Goal: Information Seeking & Learning: Learn about a topic

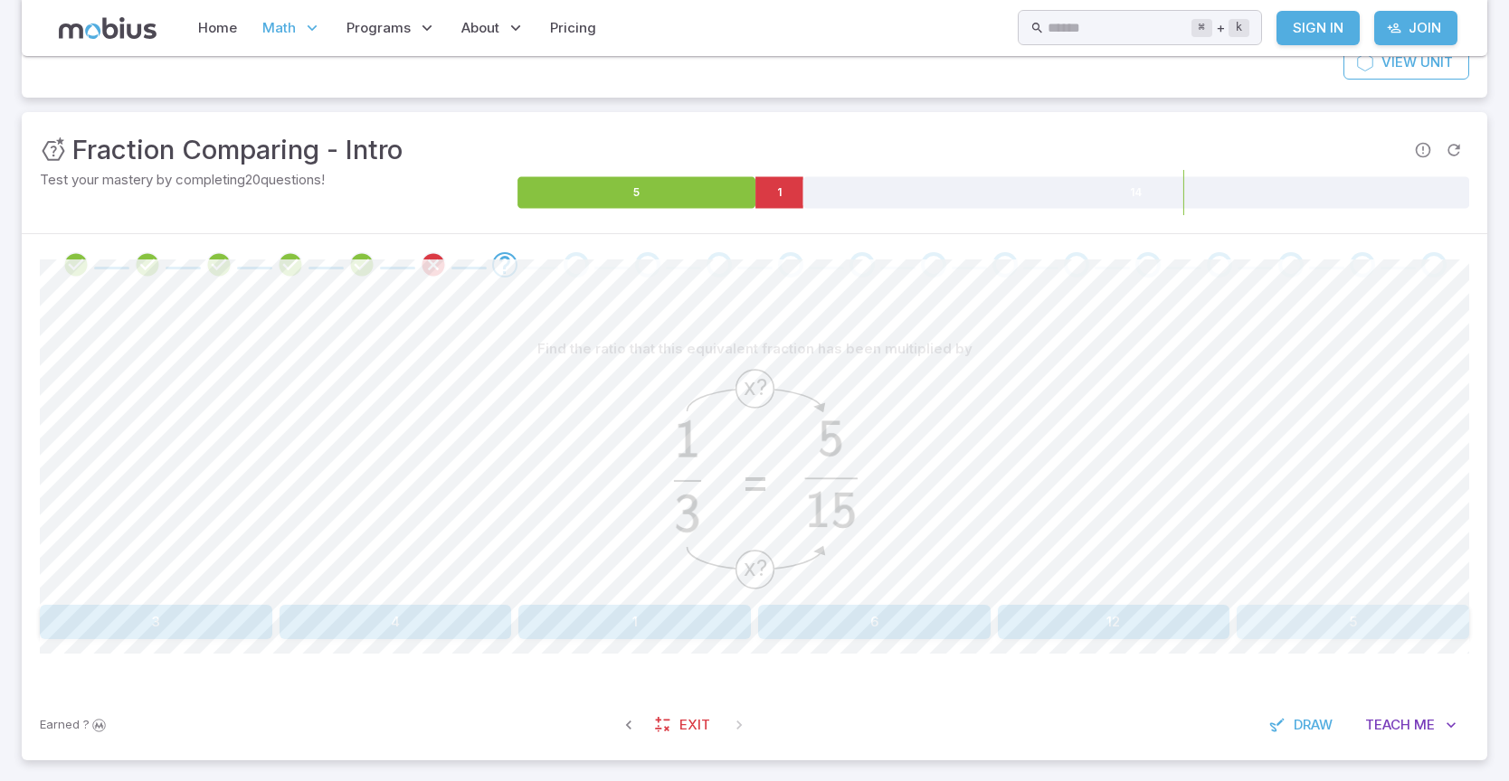
click at [1361, 613] on button "5" at bounding box center [1352, 622] width 232 height 34
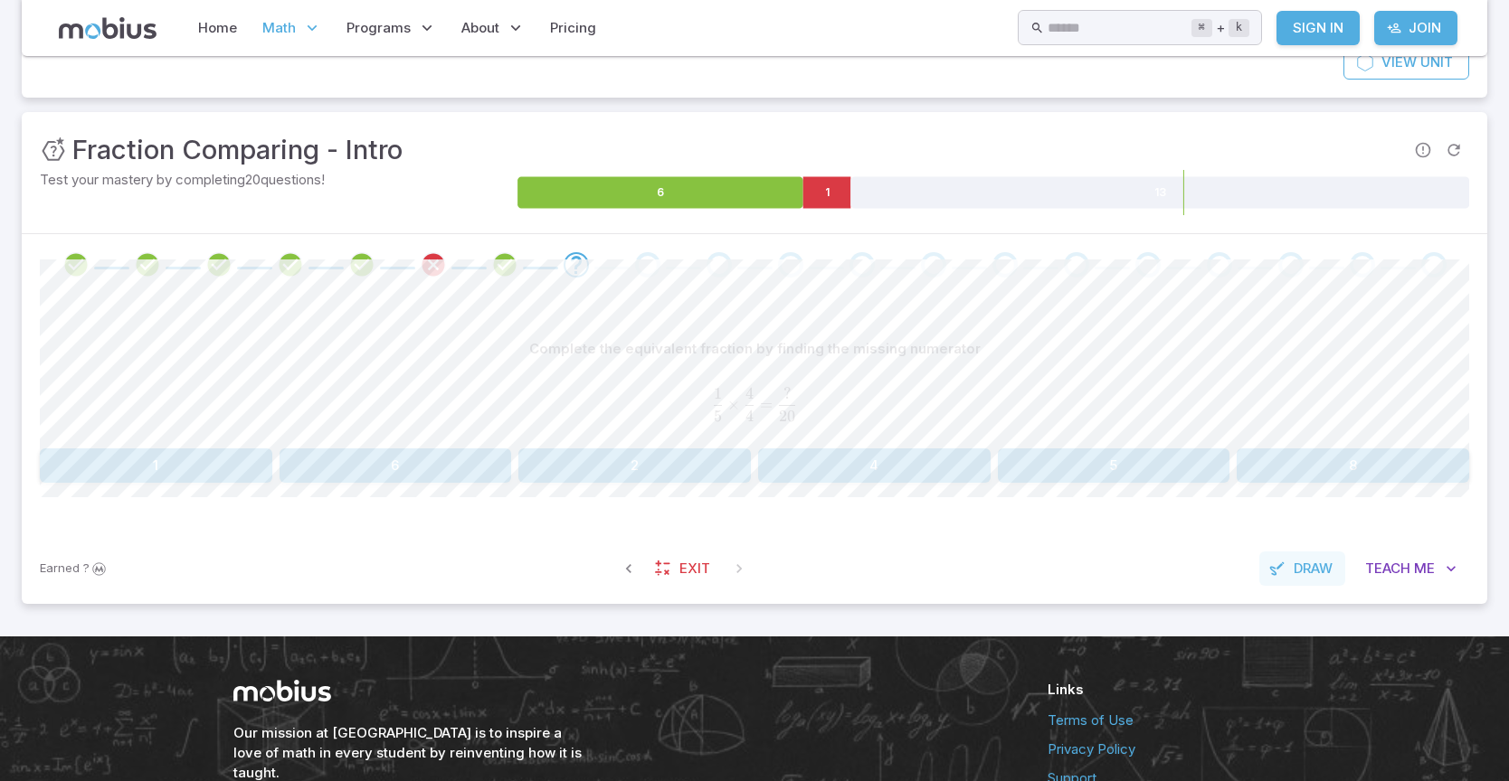
click at [1272, 558] on button "Draw" at bounding box center [1302, 569] width 86 height 34
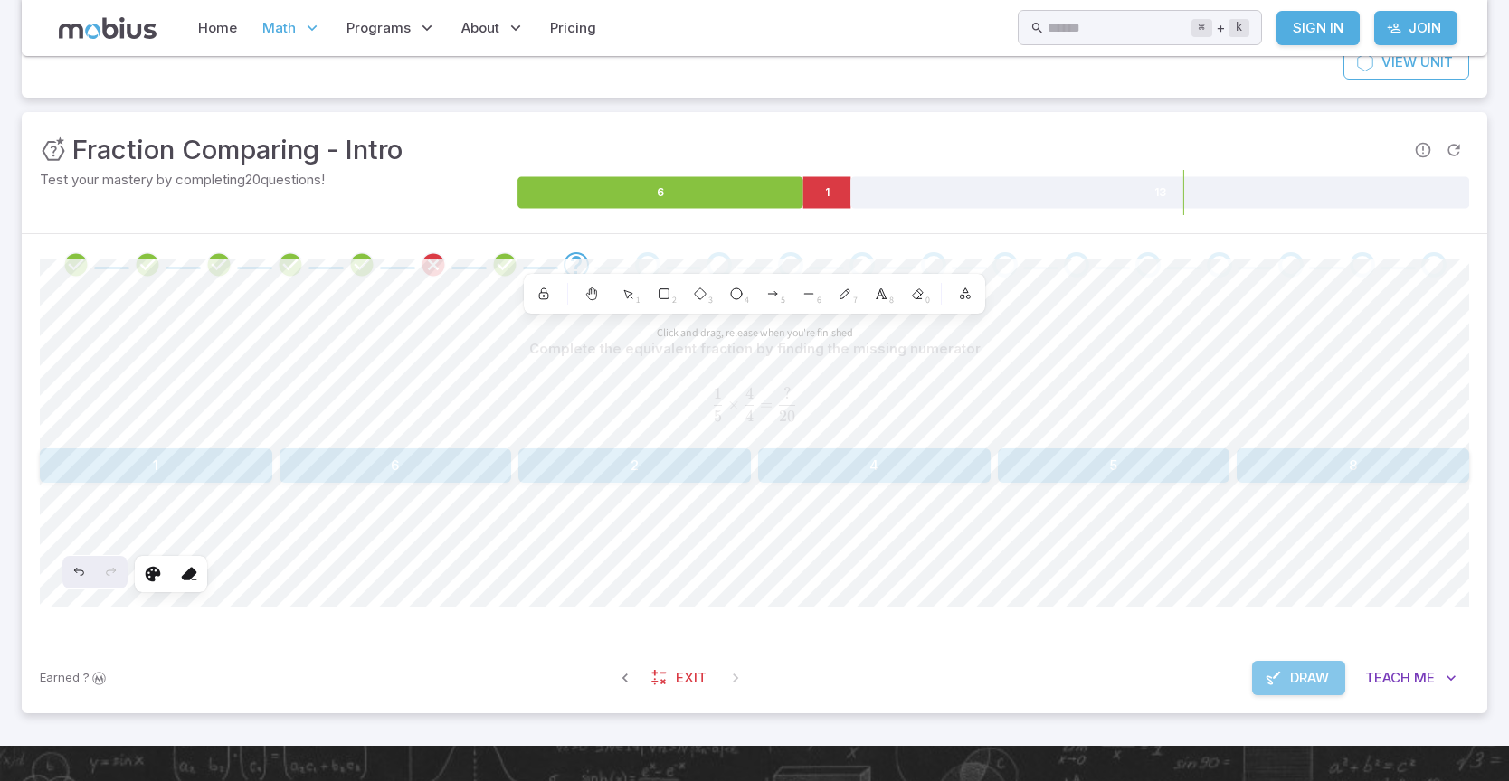
click at [1275, 674] on icon "button" at bounding box center [1273, 678] width 18 height 18
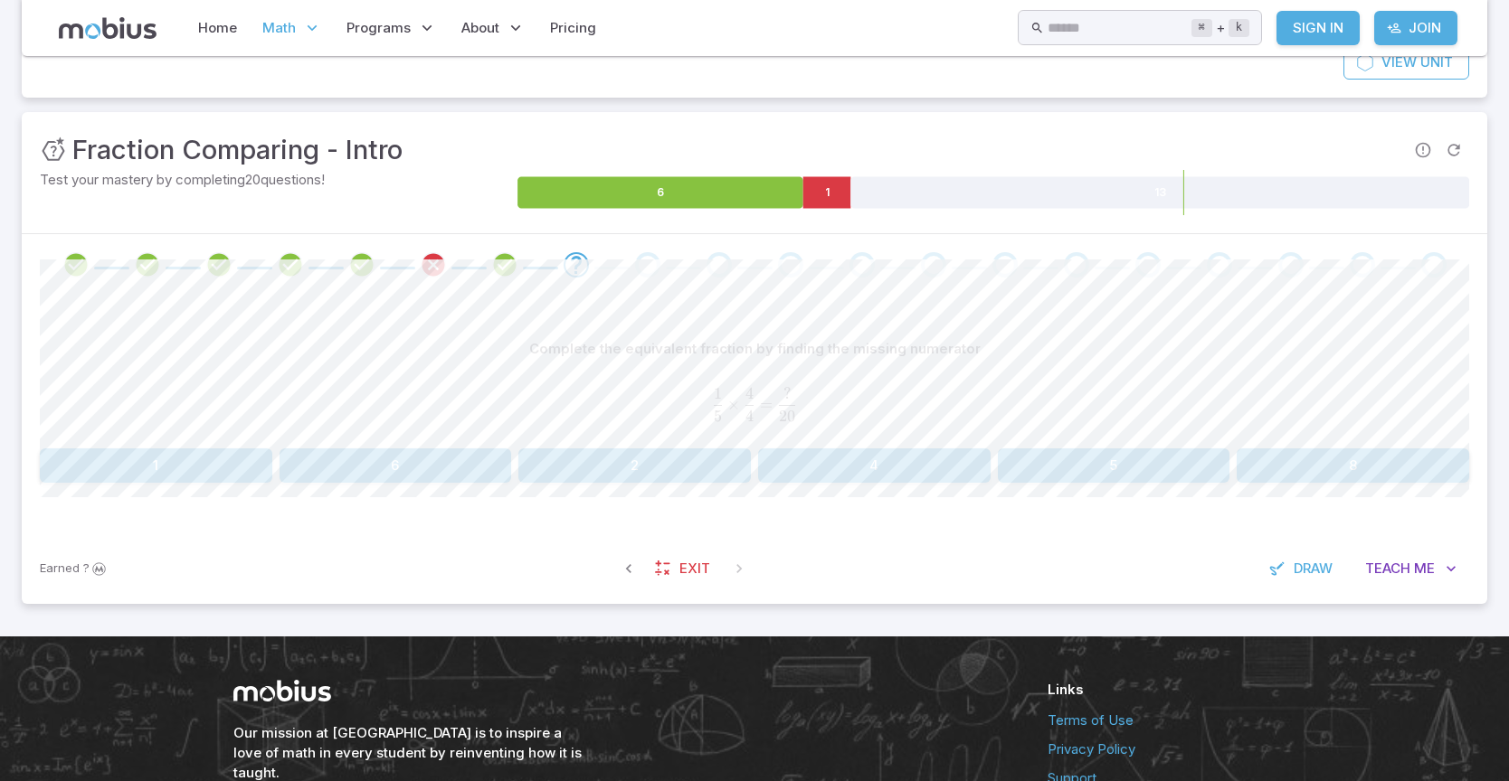
click at [1094, 459] on button "5" at bounding box center [1114, 466] width 232 height 34
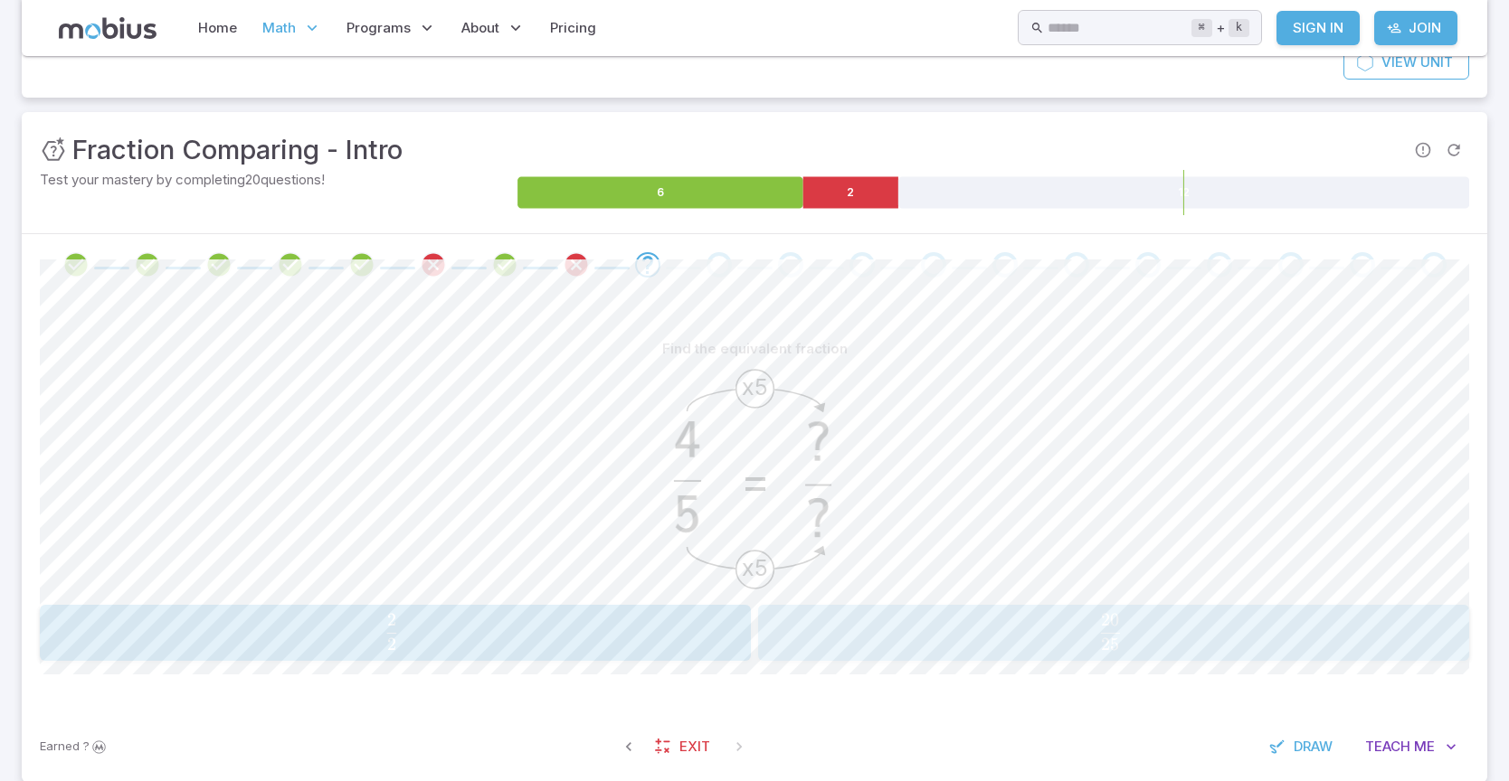
click at [993, 612] on div "20 25 \frac{20}{25} 25 20 ​" at bounding box center [1112, 633] width 699 height 42
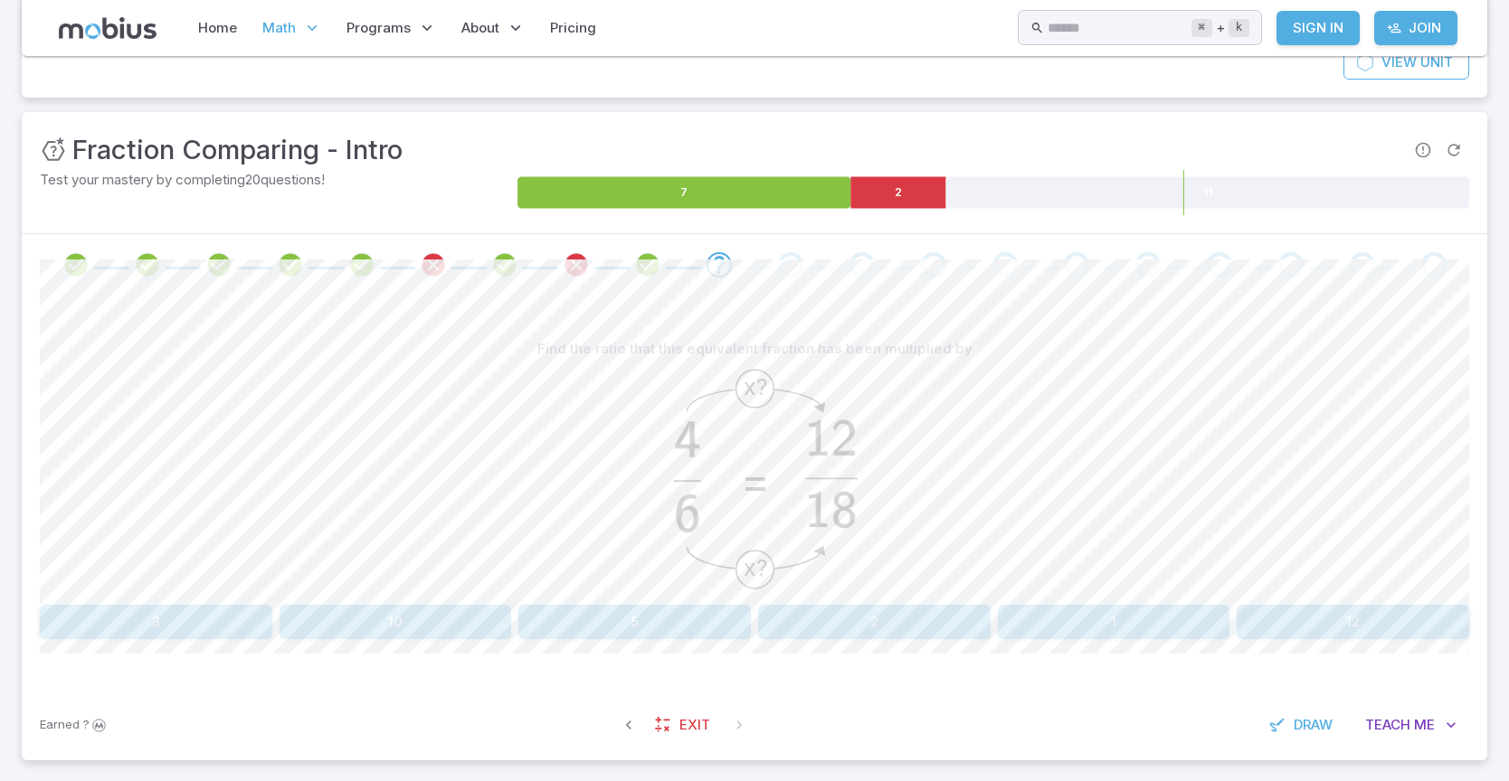
click at [137, 640] on div "Find the ratio that this equivalent fraction has been multiplied by x? x? = 3 1…" at bounding box center [754, 493] width 1429 height 394
click at [140, 619] on button "3" at bounding box center [156, 622] width 232 height 34
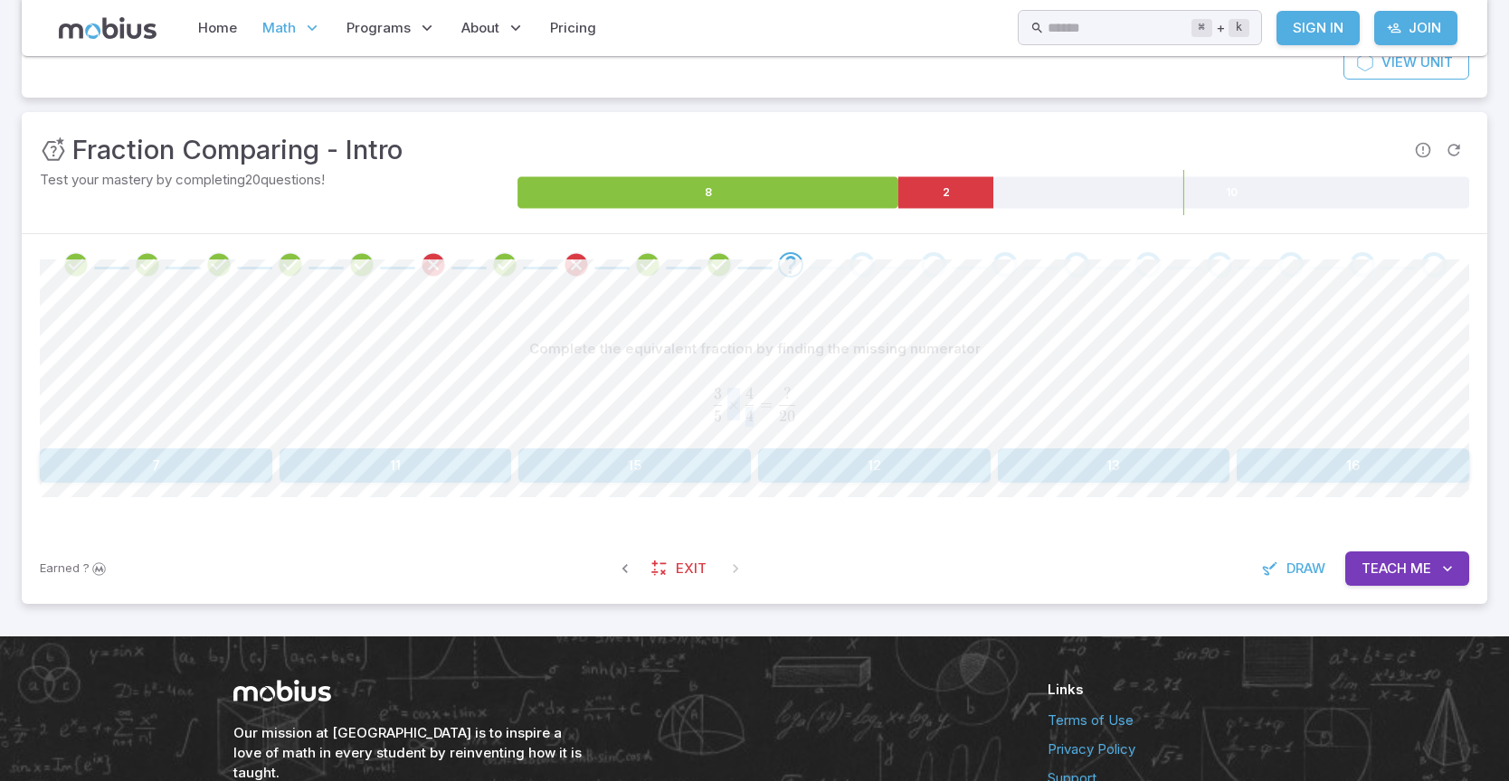
drag, startPoint x: 721, startPoint y: 403, endPoint x: 750, endPoint y: 406, distance: 29.1
click at [750, 406] on span "5 3 ​ × 4 4 ​ = 20 ? ​" at bounding box center [754, 403] width 1429 height 33
click at [895, 451] on button "12" at bounding box center [874, 466] width 232 height 34
drag, startPoint x: 683, startPoint y: 406, endPoint x: 778, endPoint y: 412, distance: 95.2
click at [778, 412] on span "6 3 ​ × 4 4 ​ = ? 12 ​" at bounding box center [754, 403] width 1429 height 33
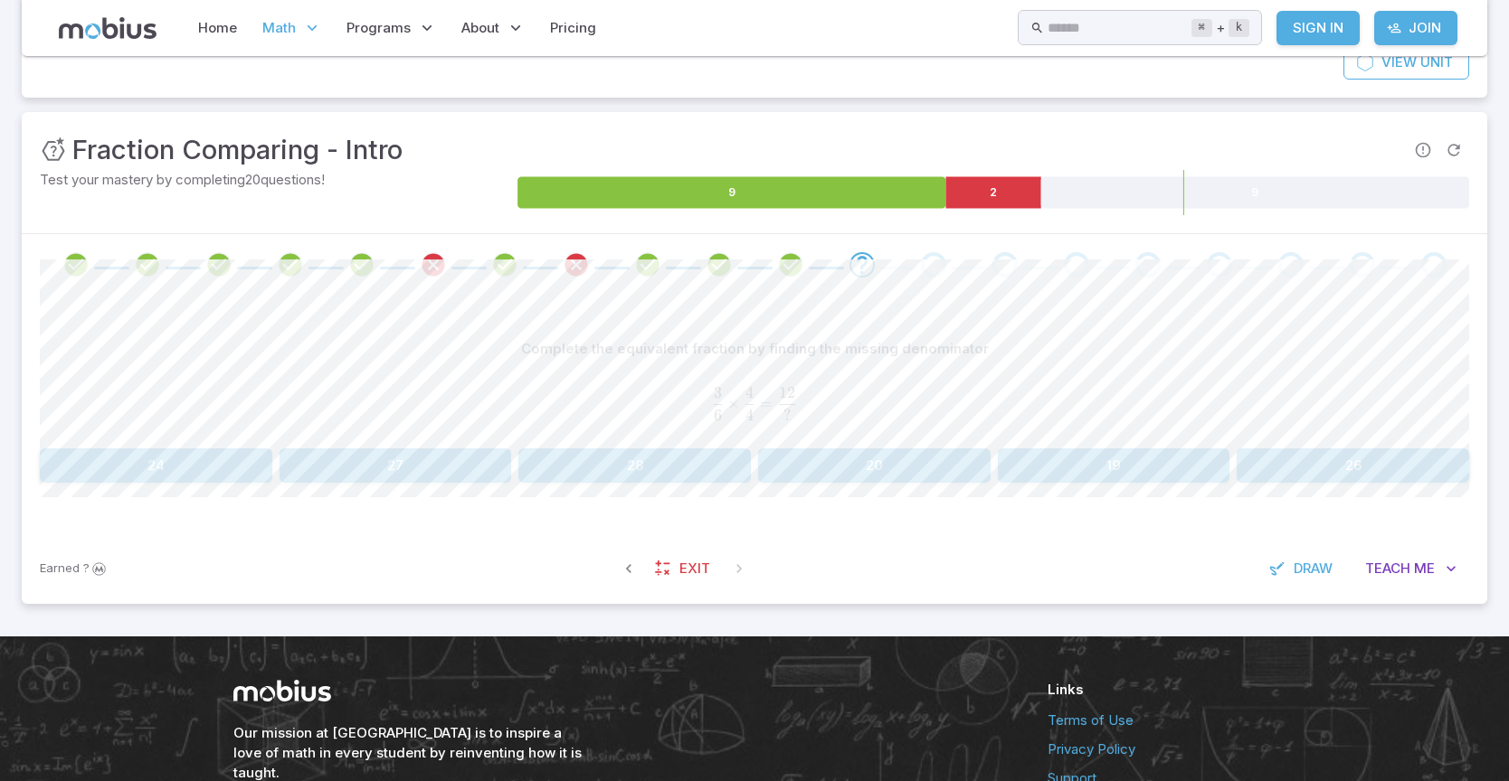
click at [73, 452] on button "24" at bounding box center [156, 466] width 232 height 34
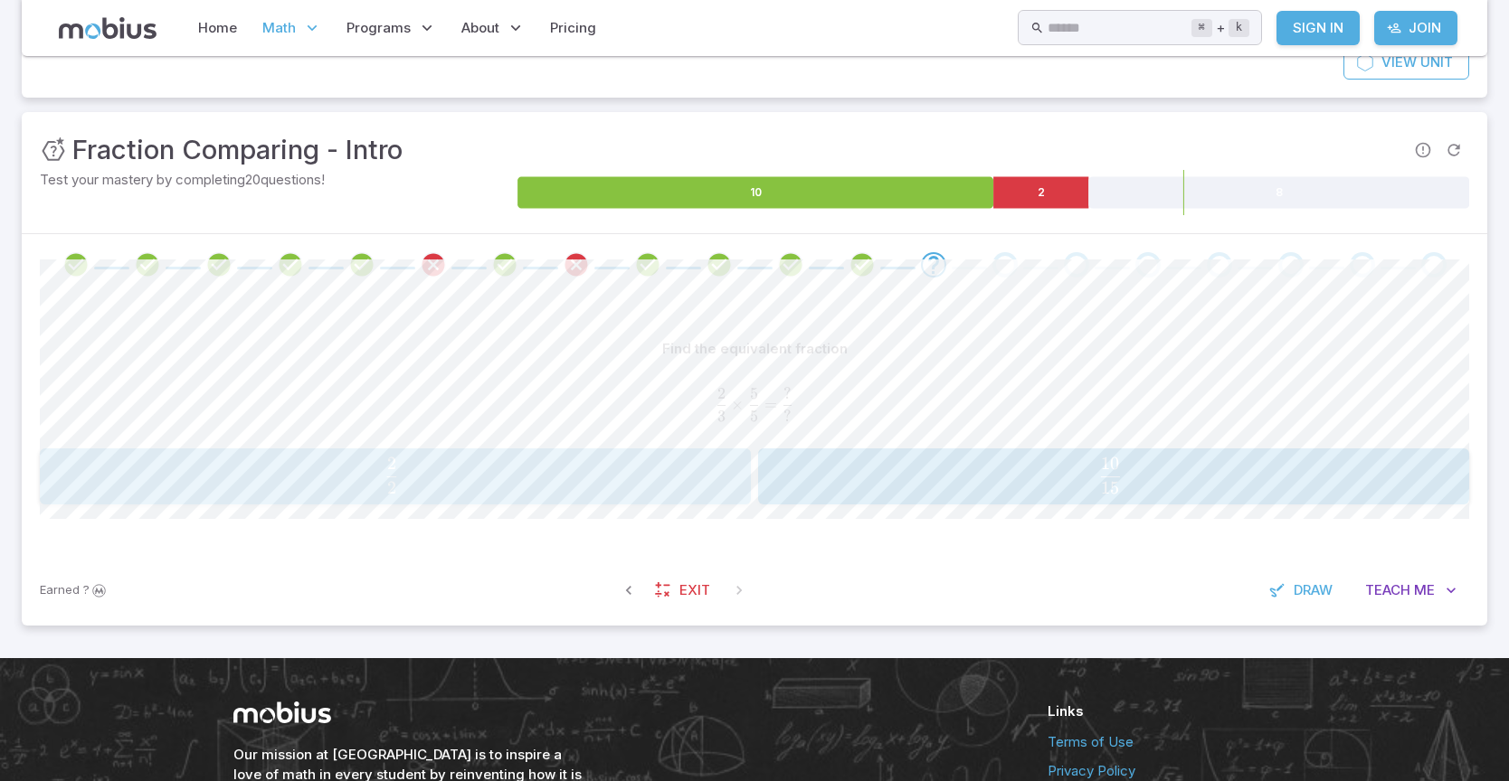
click at [604, 463] on span "2 2 ​" at bounding box center [391, 476] width 649 height 36
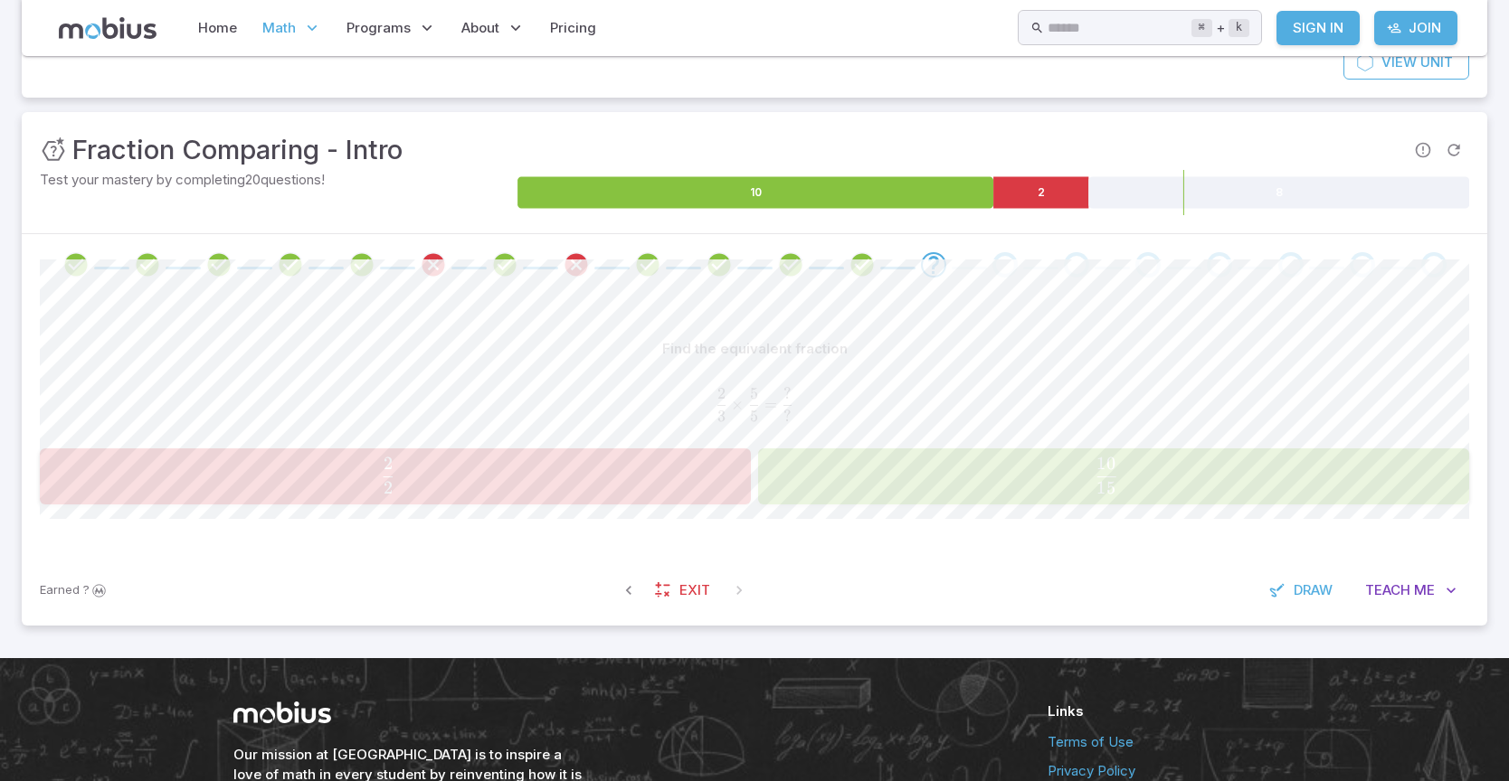
click at [1028, 471] on span "15 10 ​" at bounding box center [1106, 476] width 657 height 36
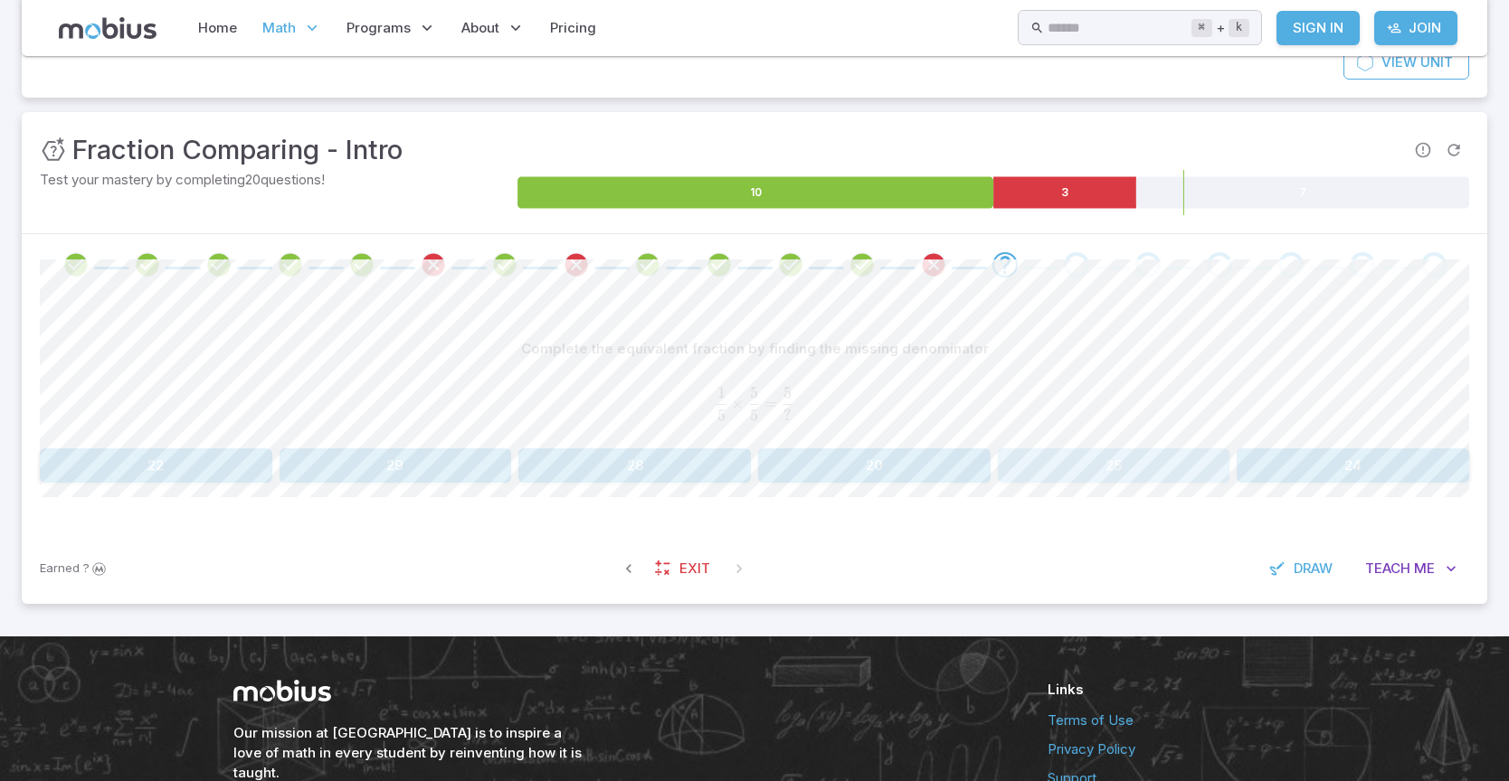
click at [1116, 475] on button "25" at bounding box center [1114, 466] width 232 height 34
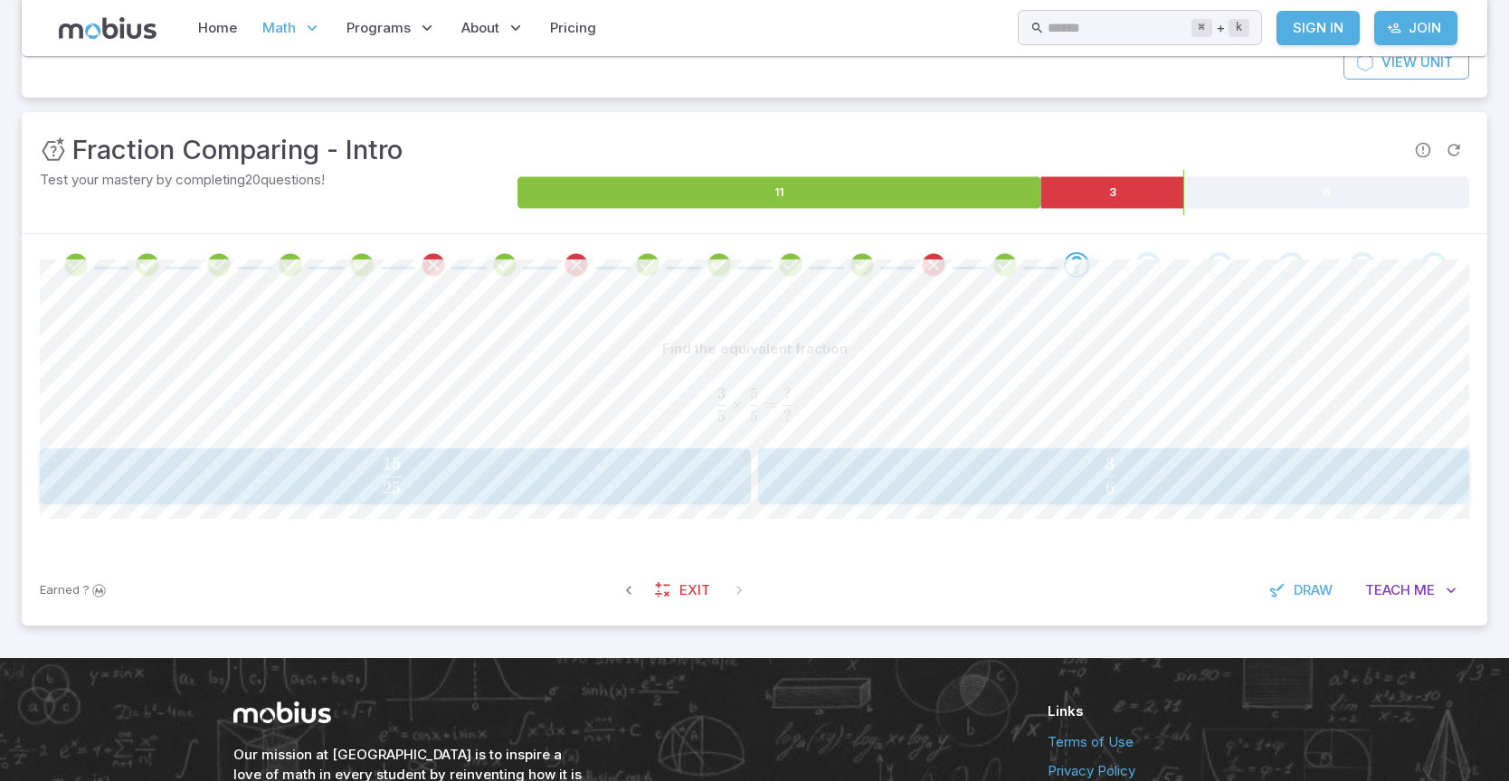
click at [639, 472] on span "25 15 ​" at bounding box center [391, 476] width 649 height 36
click at [921, 463] on span "2 2 ​" at bounding box center [1106, 476] width 657 height 36
drag, startPoint x: 629, startPoint y: 353, endPoint x: 789, endPoint y: 317, distance: 163.0
click at [789, 317] on div "Set this fraction comparison problem up correctly 1 3       ◯       5 6 \frac{1…" at bounding box center [754, 425] width 1429 height 259
click at [819, 374] on div "1 3       ◯       5 6 \frac{1}{3}\;\; \bigcirc \;\;\frac{5}{6} 3 1 ​ ◯ 6 5 ​" at bounding box center [754, 404] width 1429 height 60
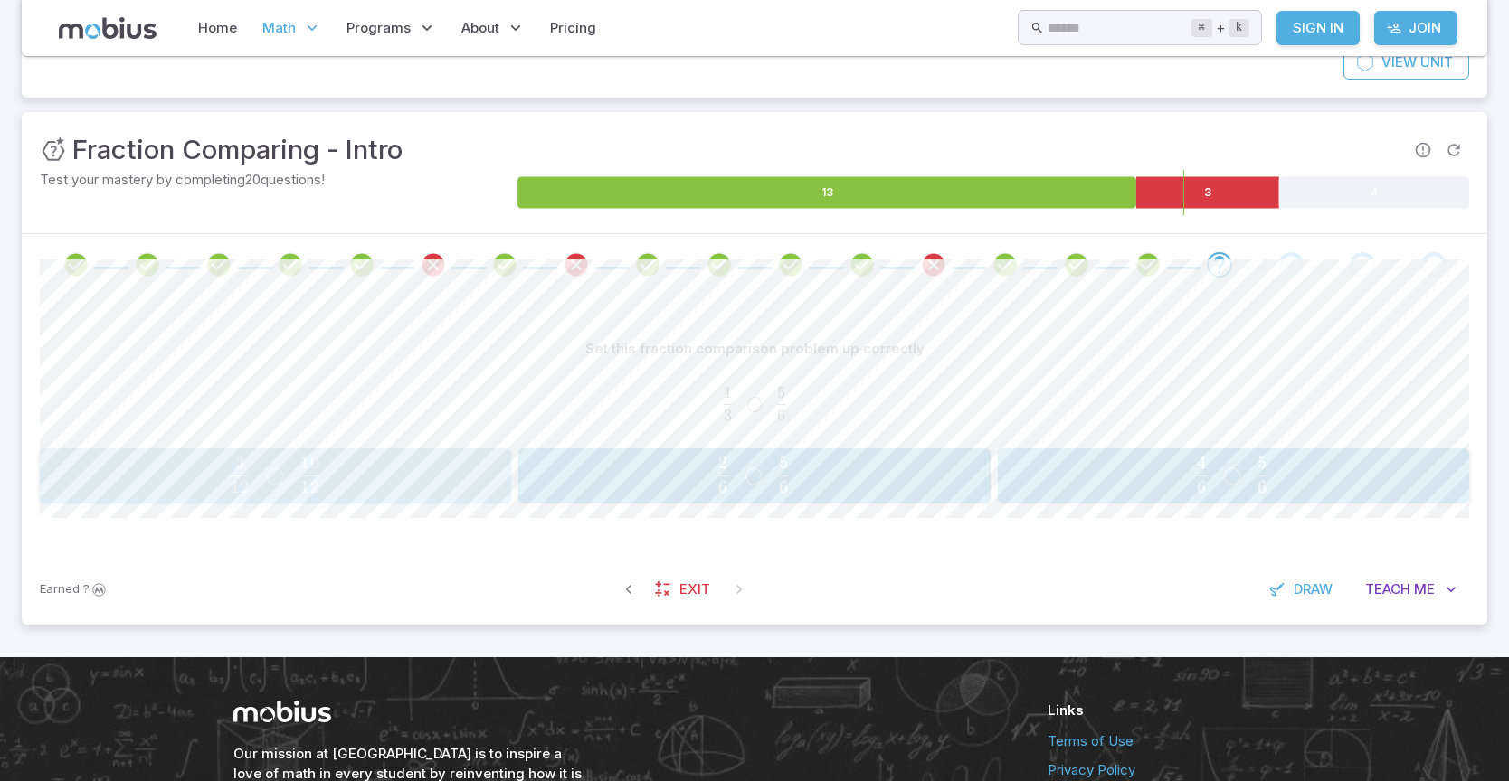
click at [371, 465] on span "12 3 ​ ◯ 12 10 ​" at bounding box center [274, 475] width 425 height 36
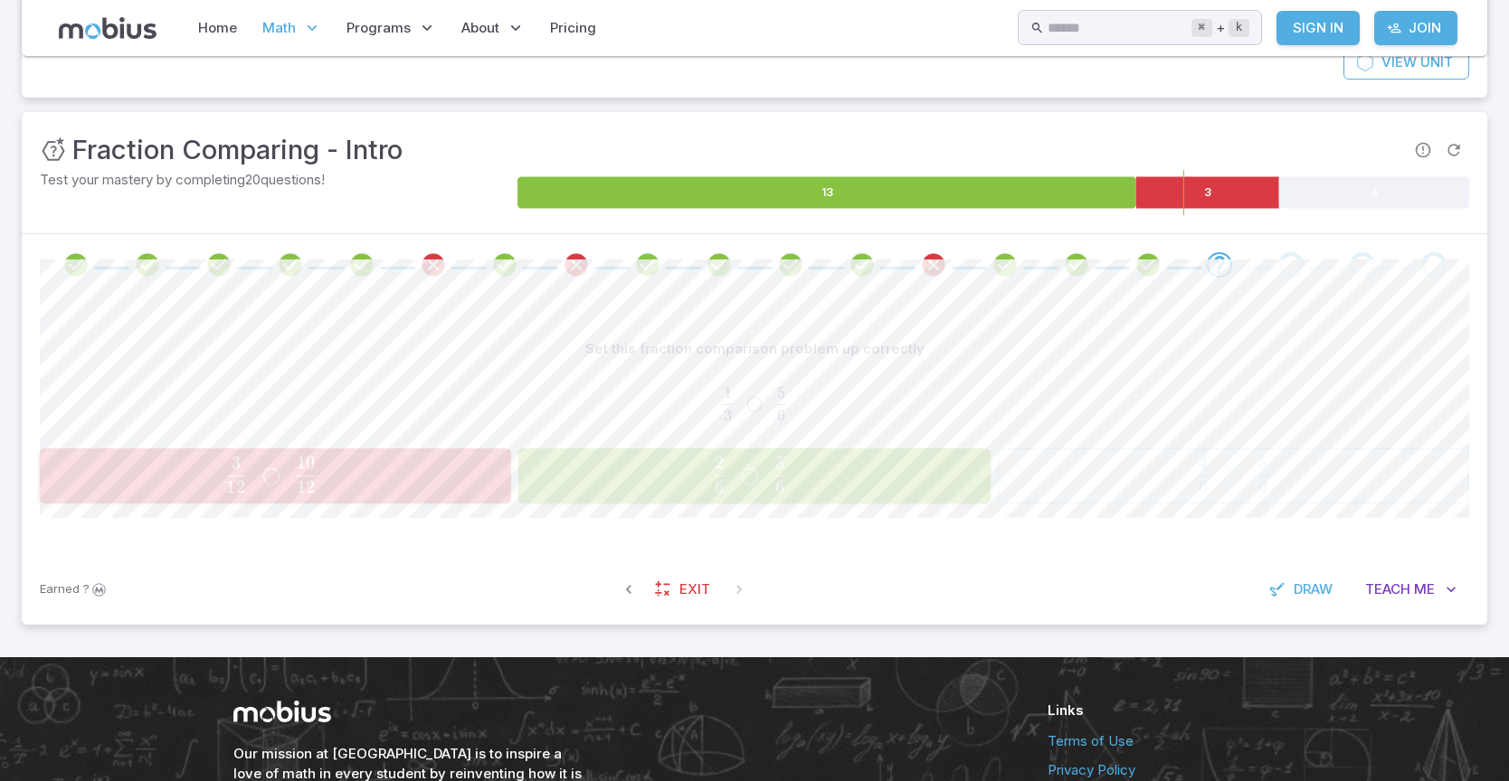
click at [779, 522] on div "Set this fraction comparison problem up correctly 1 3       ◯       5 6 \frac{1…" at bounding box center [754, 425] width 1429 height 259
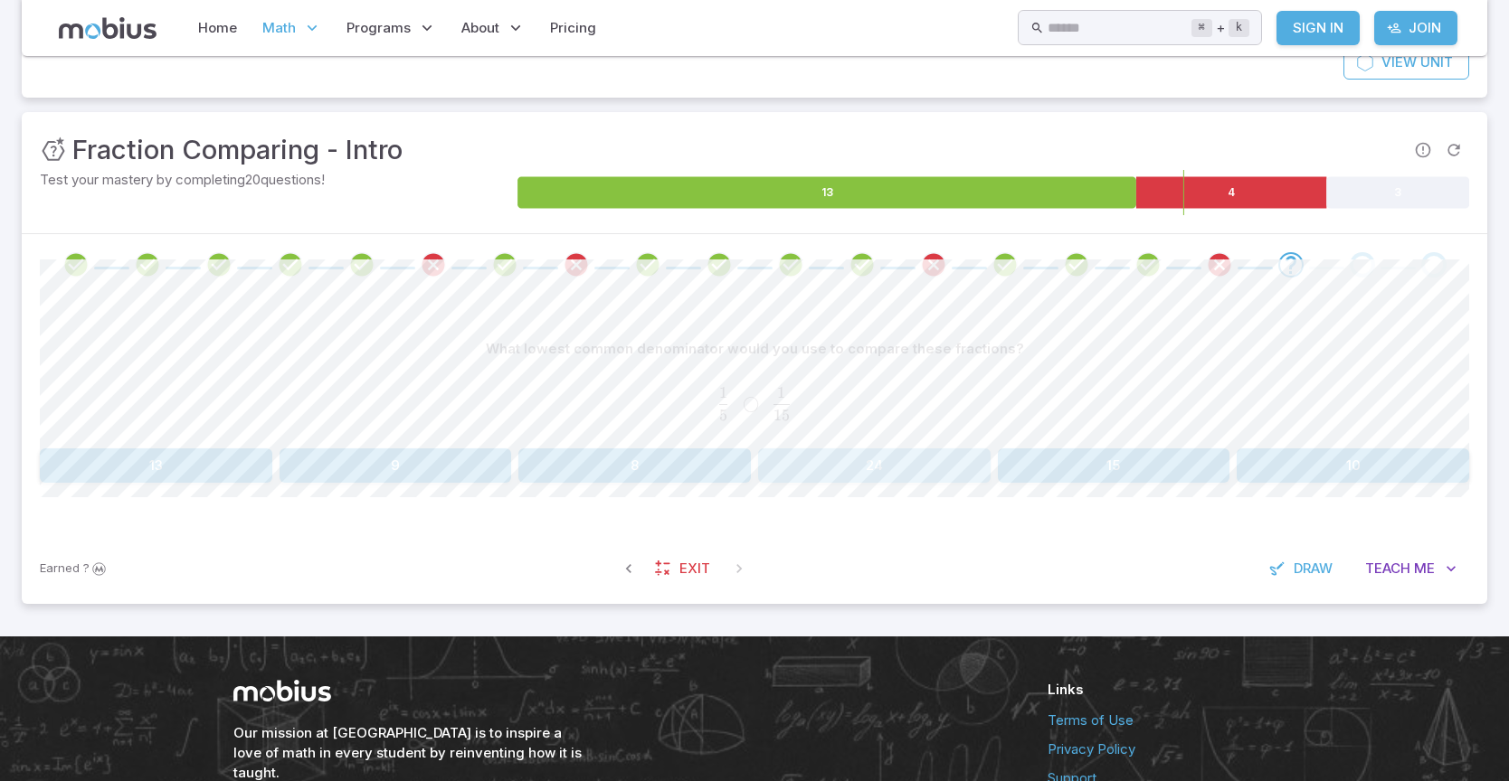
click at [773, 470] on button "24" at bounding box center [874, 466] width 232 height 34
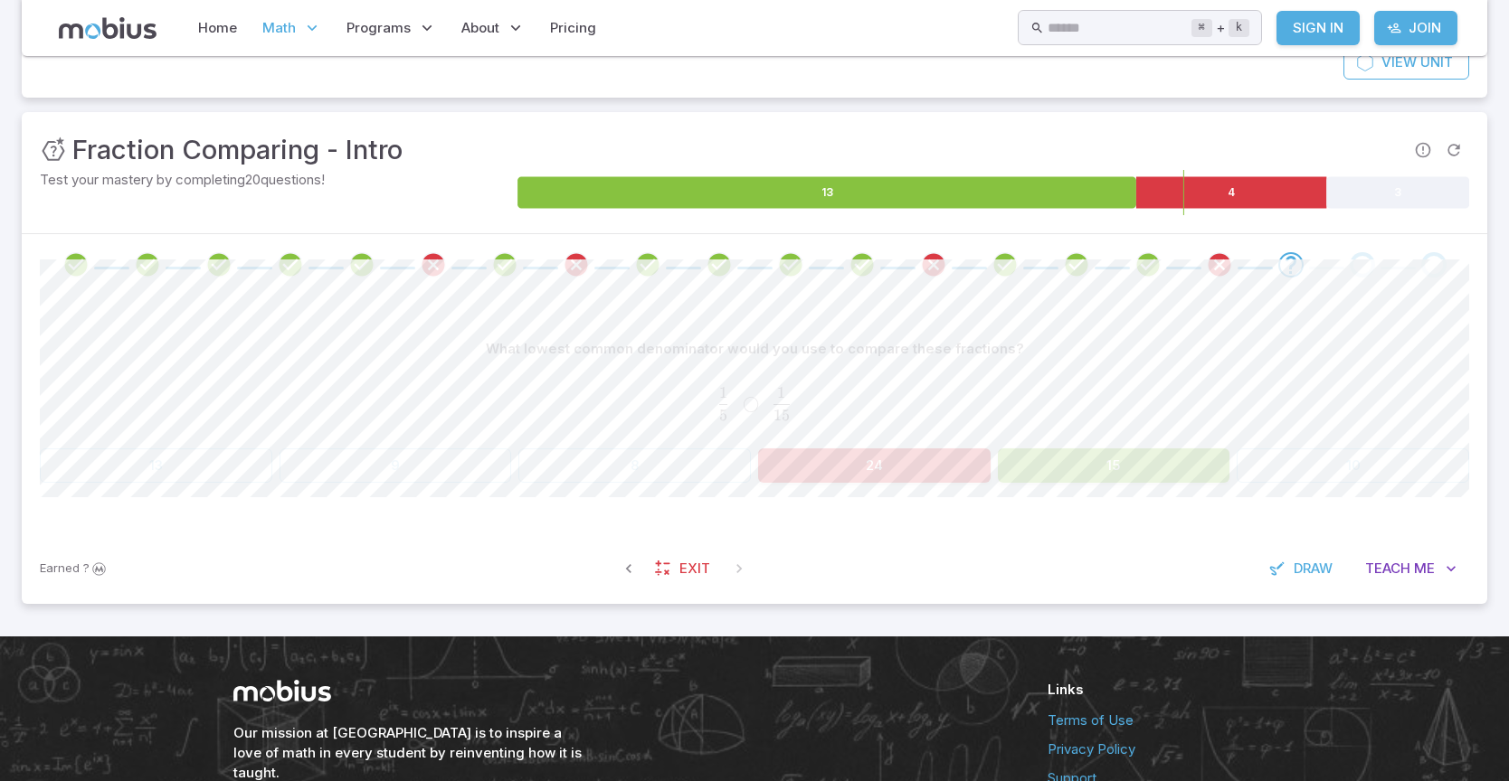
click at [773, 470] on button "24" at bounding box center [874, 466] width 232 height 34
drag, startPoint x: 773, startPoint y: 470, endPoint x: 1096, endPoint y: 599, distance: 347.5
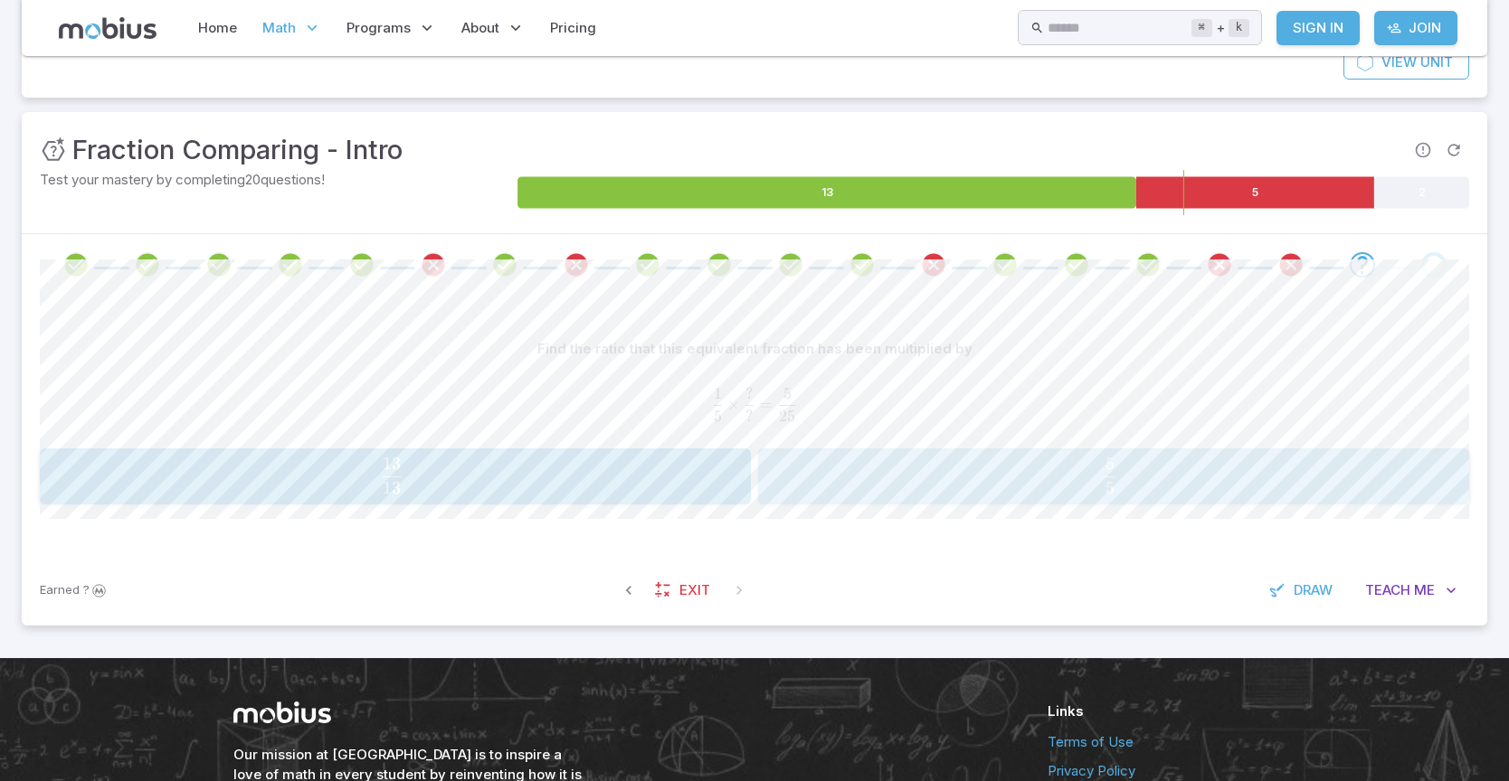
click at [1138, 487] on span "5 5 ​" at bounding box center [1109, 476] width 649 height 36
click at [939, 469] on span "4 4 ​" at bounding box center [1106, 476] width 657 height 36
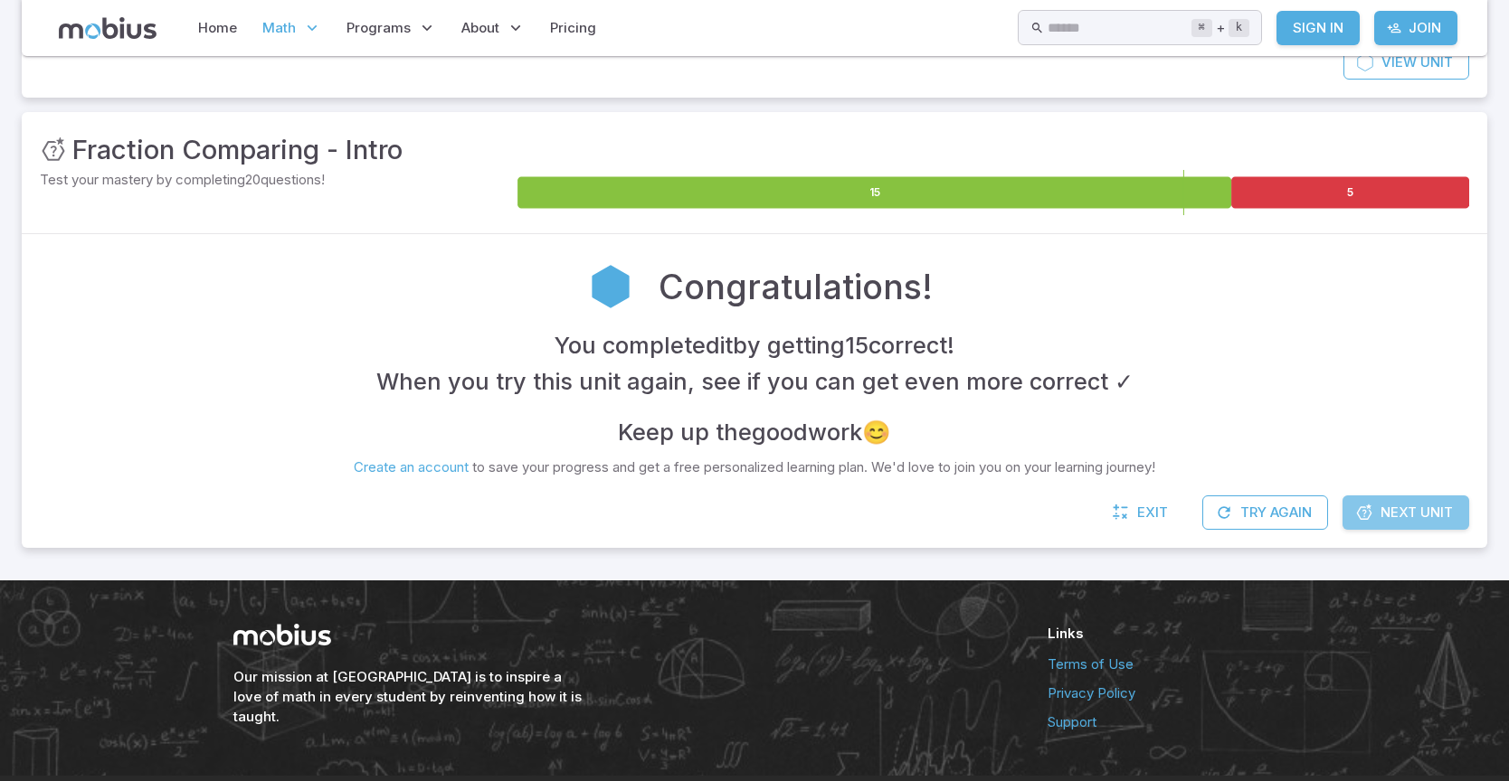
click at [1409, 526] on link "Next Unit" at bounding box center [1405, 513] width 127 height 34
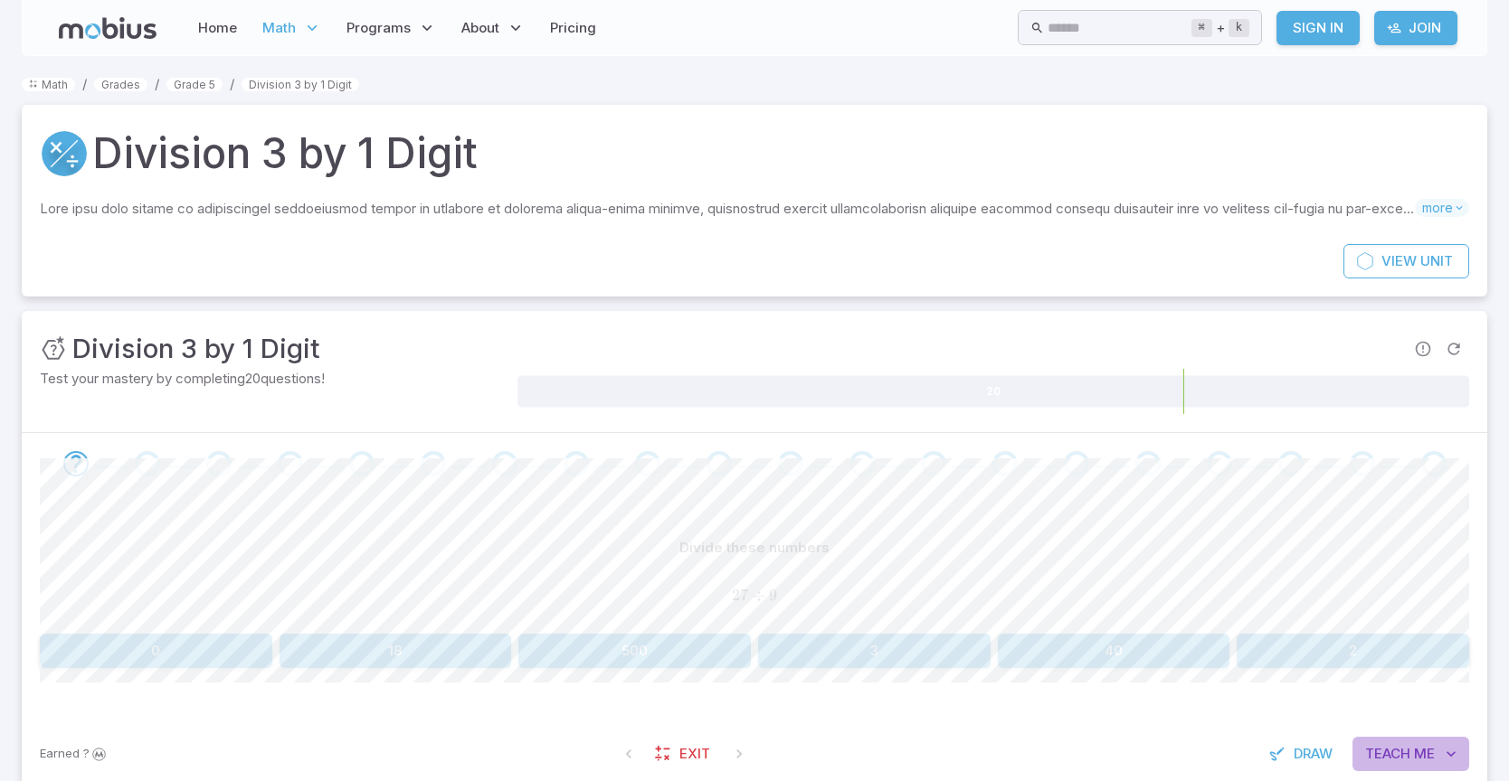
click at [1412, 762] on button "Teach Me" at bounding box center [1410, 754] width 117 height 34
click at [1087, 663] on button "40" at bounding box center [1114, 651] width 232 height 34
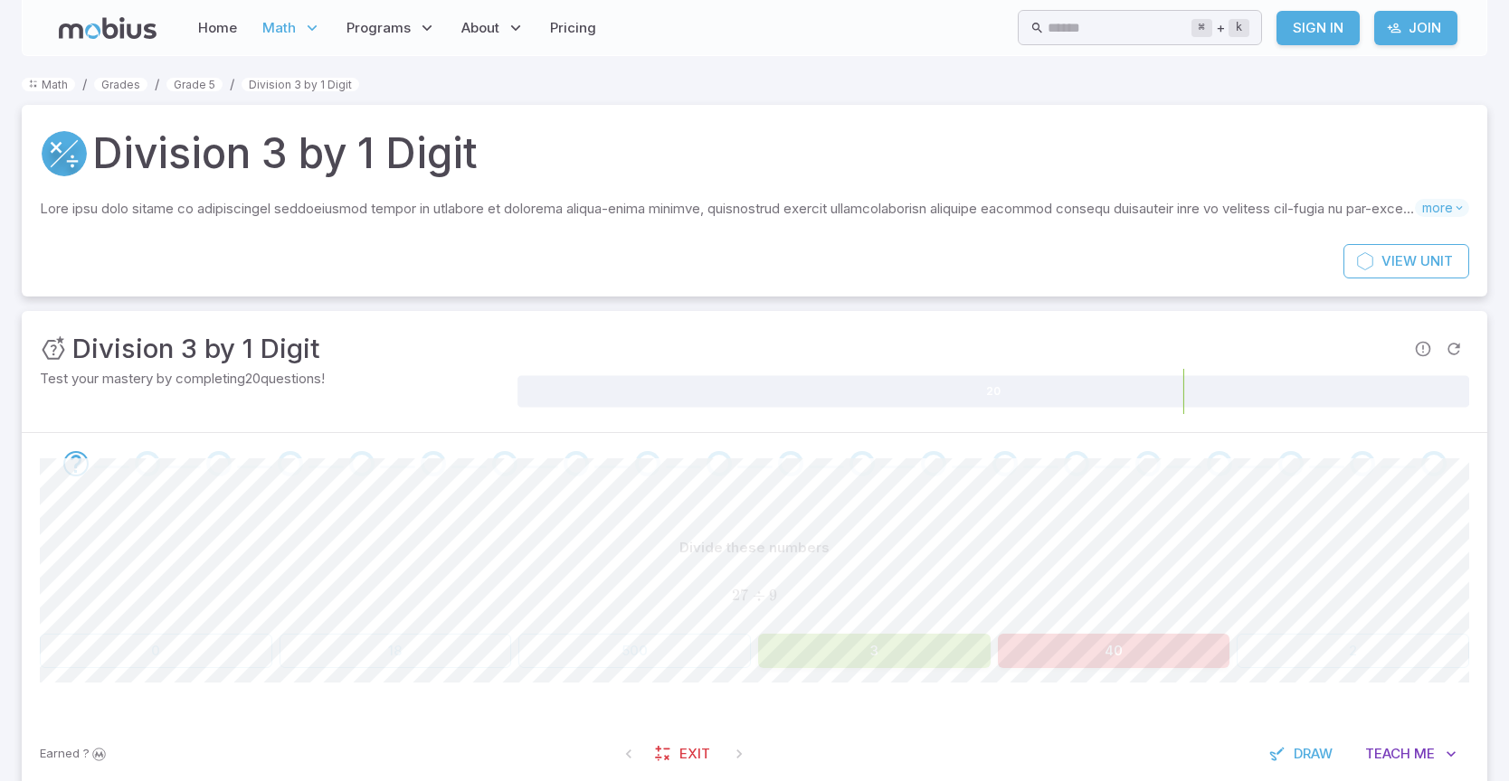
click at [858, 654] on button "3" at bounding box center [874, 651] width 232 height 34
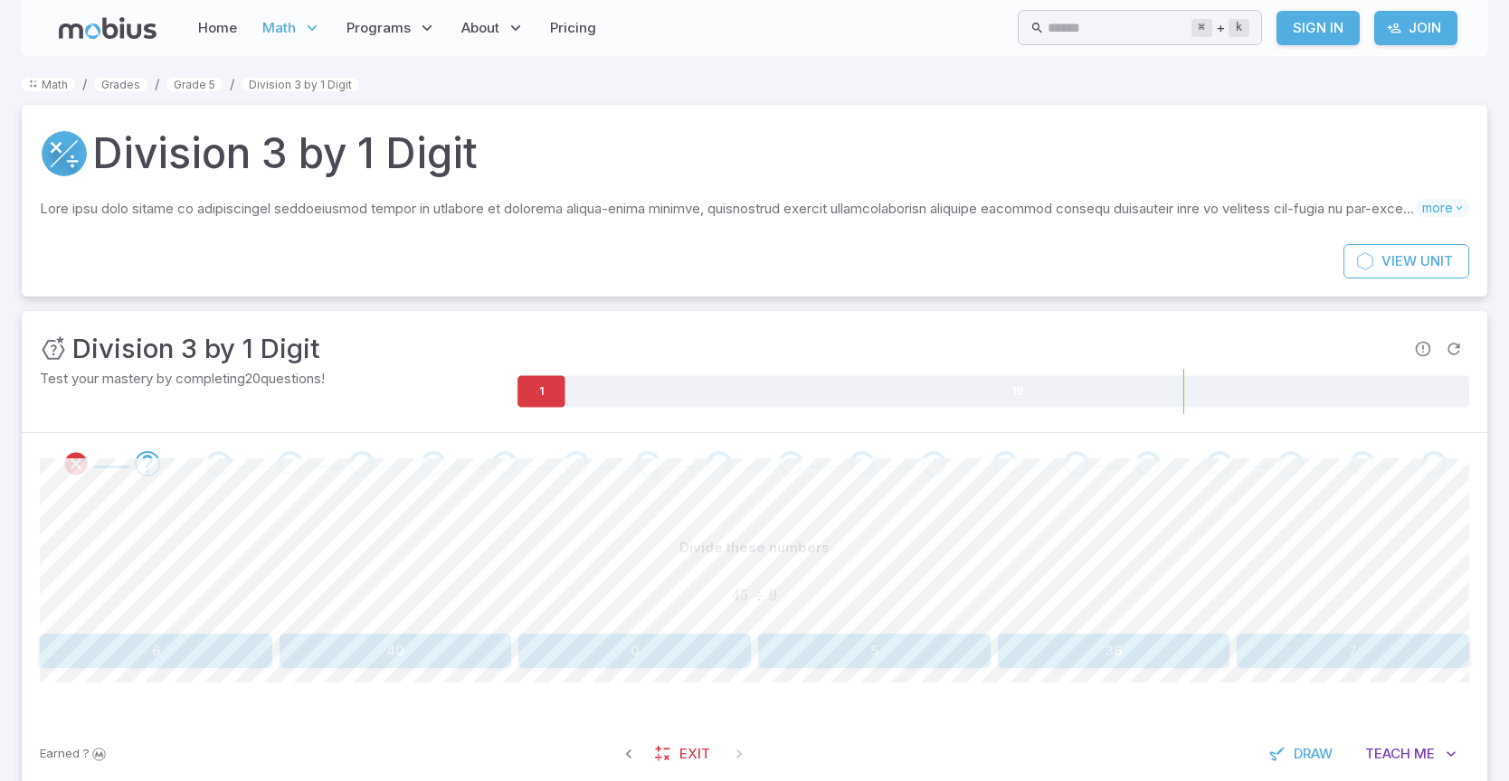
click at [912, 658] on button "5" at bounding box center [874, 651] width 232 height 34
click at [408, 627] on div "Divide these numbers 22 ÷ 11 22 \div 11 22 ÷ 11 4 10 0 2 40 11" at bounding box center [754, 599] width 1429 height 137
click at [413, 647] on button "10" at bounding box center [395, 651] width 232 height 34
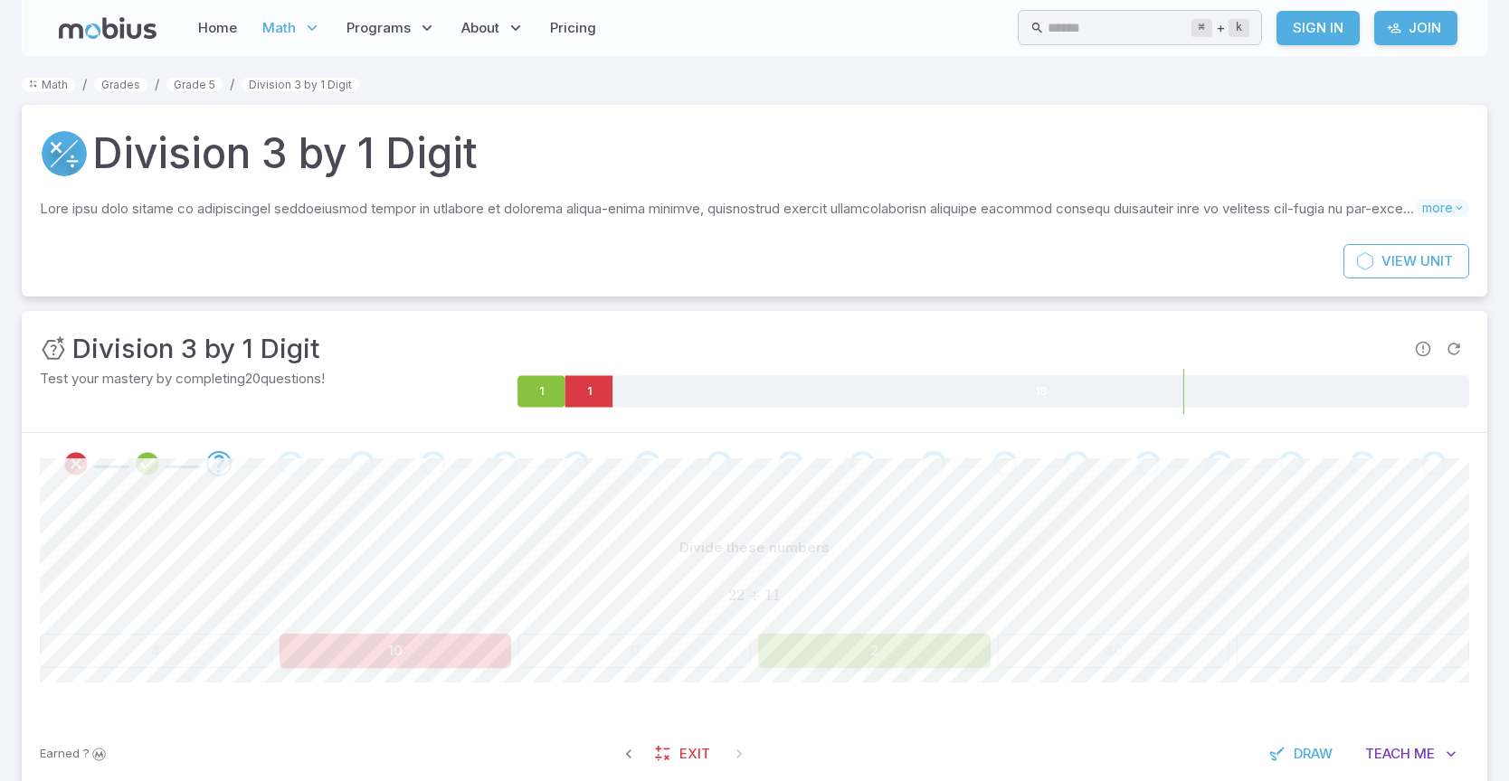
click at [830, 651] on button "2" at bounding box center [874, 651] width 232 height 34
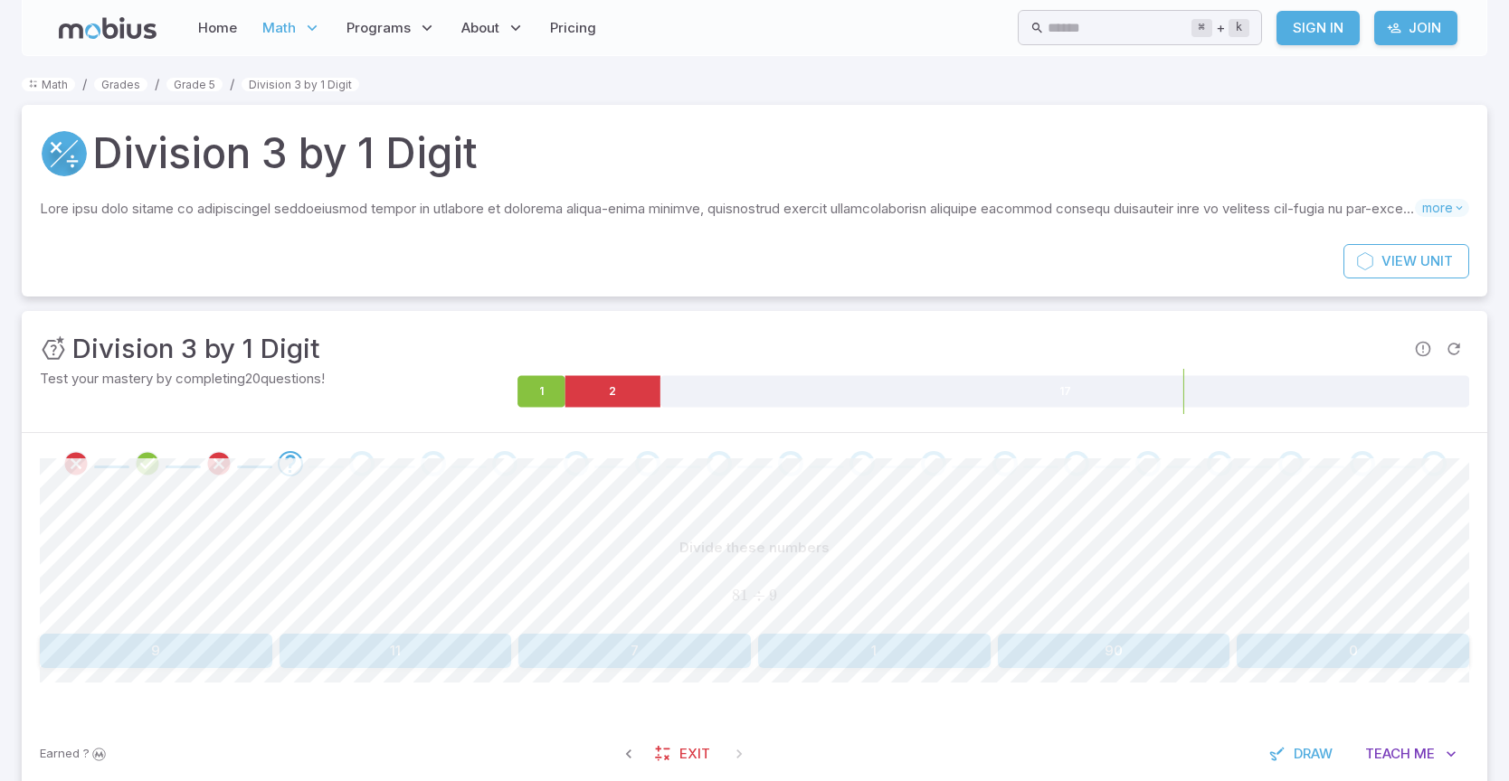
click at [414, 665] on button "11" at bounding box center [395, 651] width 232 height 34
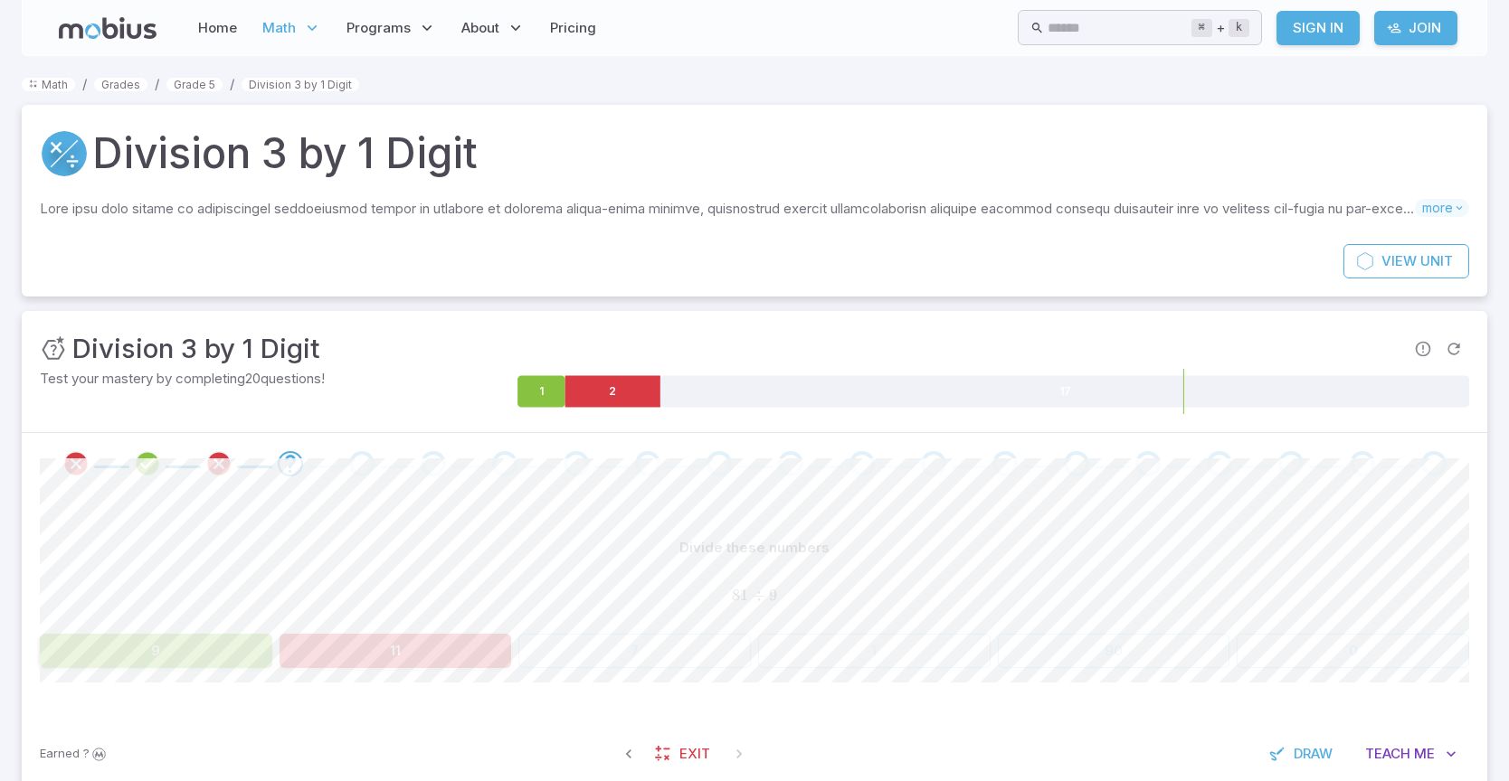
click at [156, 667] on button "9" at bounding box center [156, 651] width 232 height 34
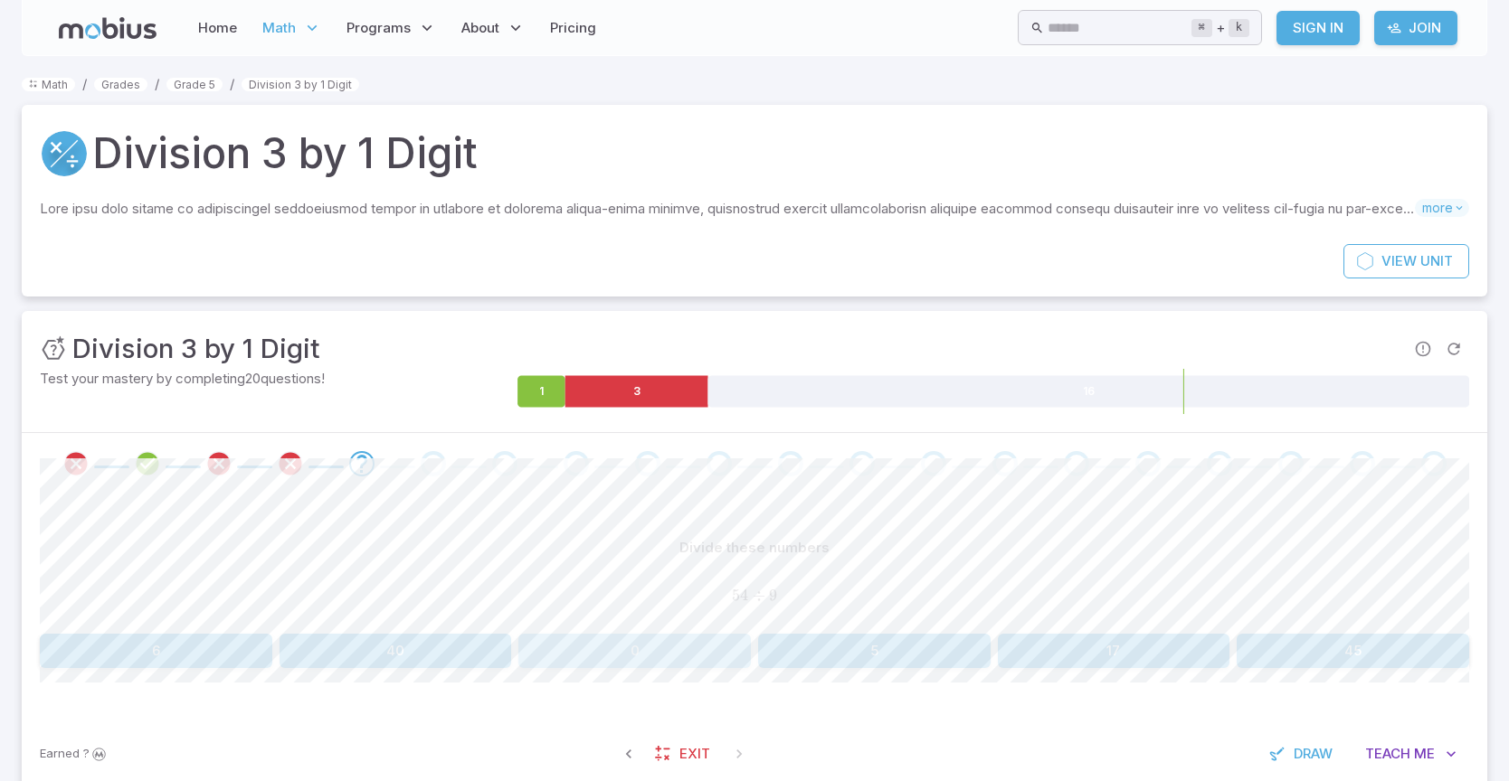
click at [705, 649] on button "0" at bounding box center [634, 651] width 232 height 34
click at [778, 709] on div "Divide these numbers 72 ÷ 9 72 \div 9 72 ÷ 9 63 0 6 8 1 7 Canvas actions 100 % …" at bounding box center [754, 607] width 1429 height 224
click at [783, 652] on button "8" at bounding box center [874, 651] width 232 height 34
drag, startPoint x: 456, startPoint y: 611, endPoint x: 465, endPoint y: 655, distance: 44.3
click at [468, 656] on div "Divide these numbers 20 ÷ 10 20 \div 10 20 ÷ 10 4 0 2 6 55 1" at bounding box center [754, 599] width 1429 height 137
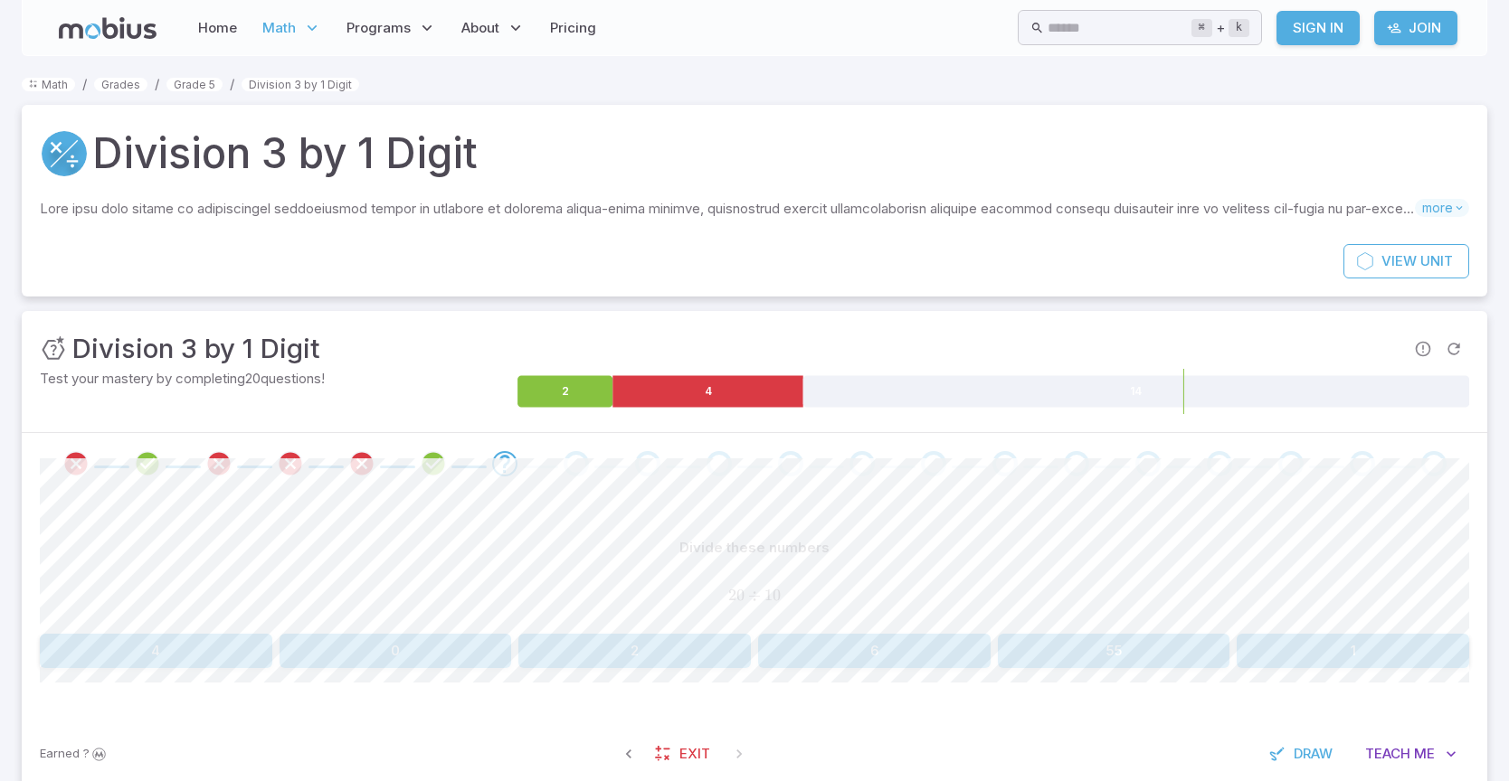
click at [468, 656] on button "0" at bounding box center [395, 651] width 232 height 34
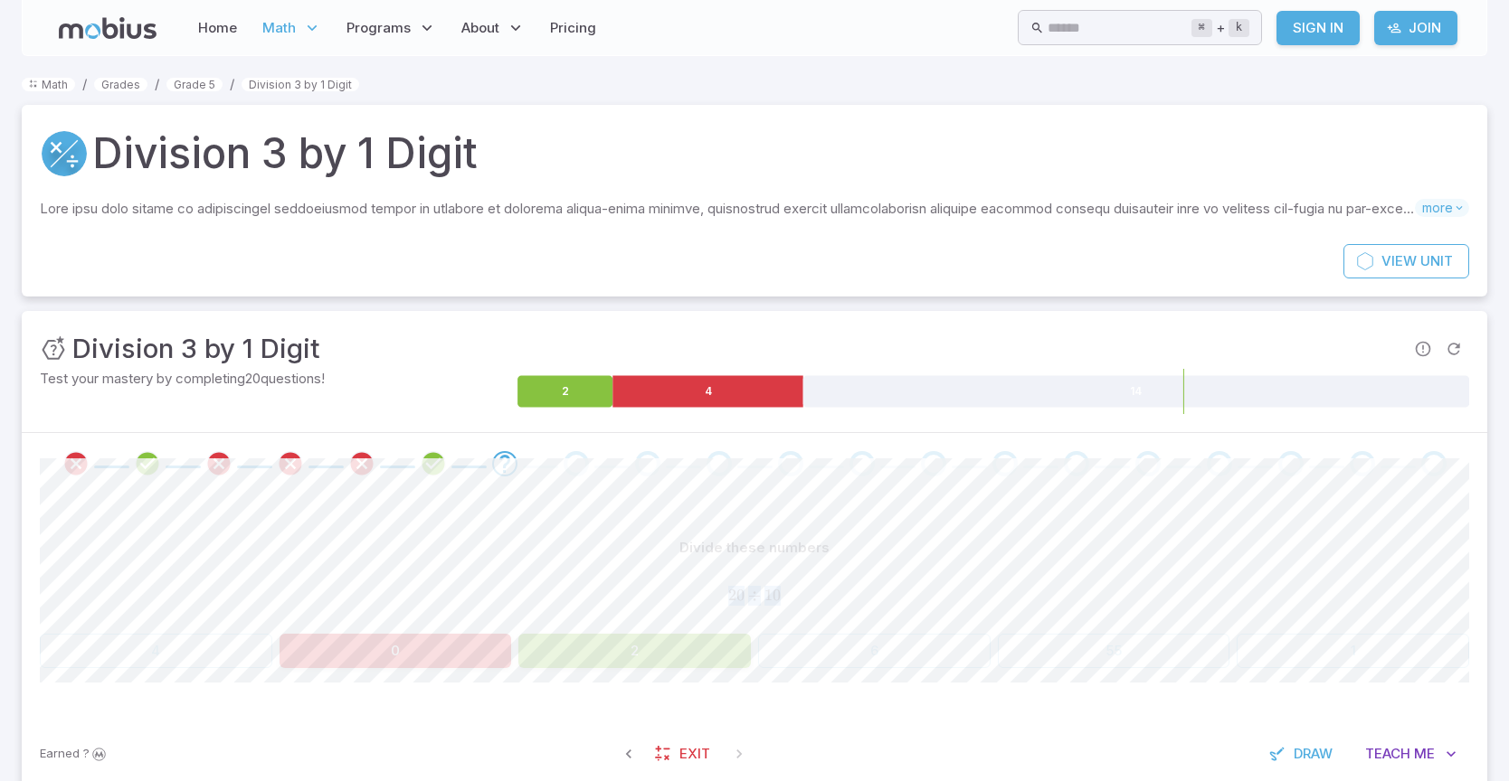
click at [609, 660] on button "2" at bounding box center [634, 651] width 232 height 34
